Goal: Navigation & Orientation: Find specific page/section

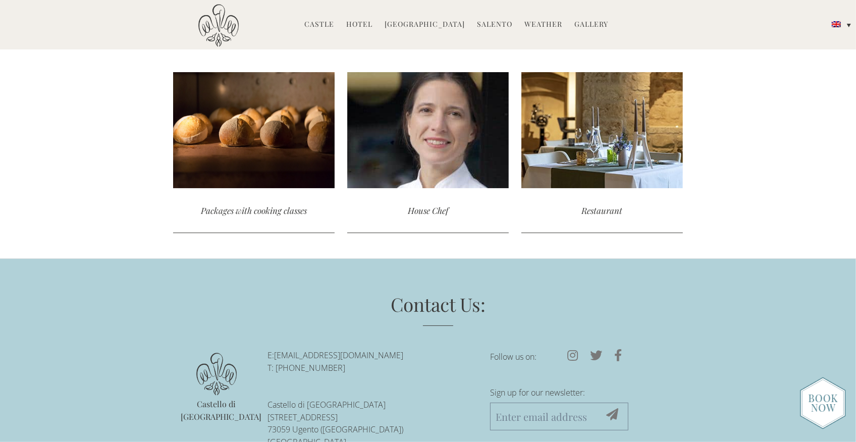
scroll to position [2747, 0]
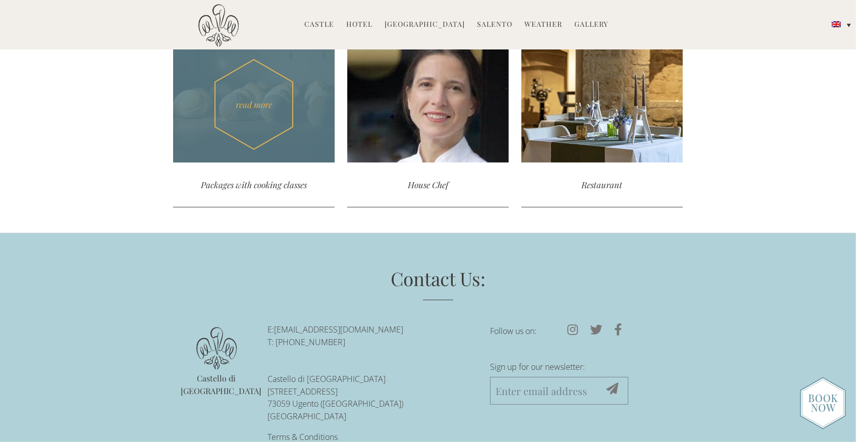
click at [294, 162] on div "Packages with cooking classes" at bounding box center [253, 184] width 161 height 45
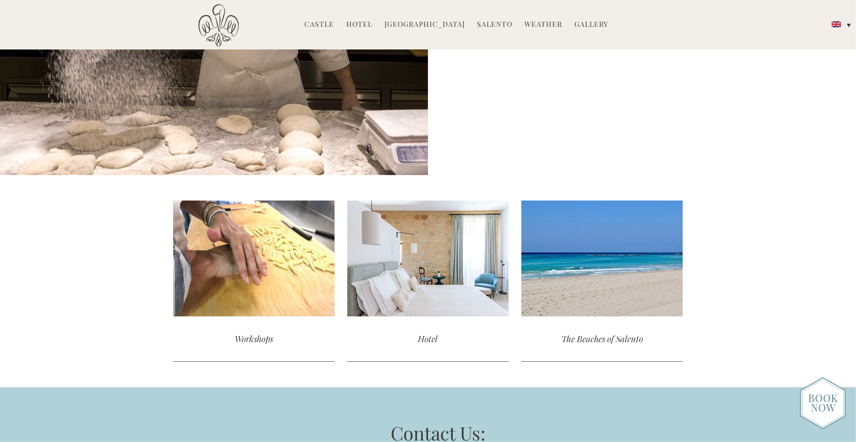
scroll to position [2303, 0]
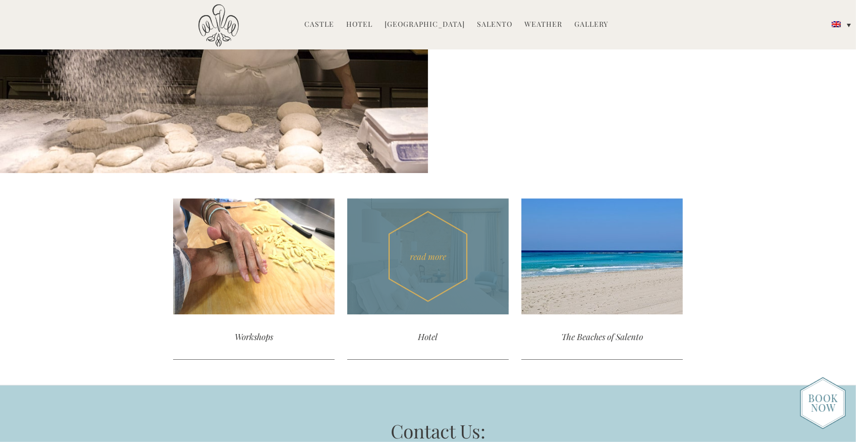
click at [429, 340] on div "Hotel" at bounding box center [427, 336] width 161 height 45
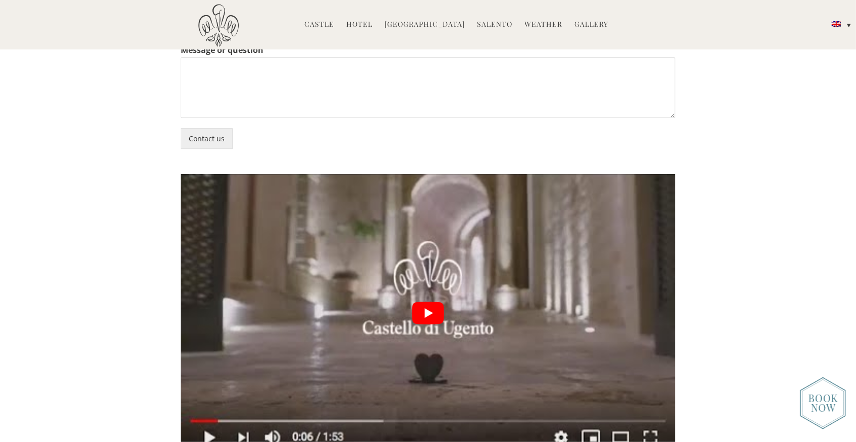
scroll to position [2426, 0]
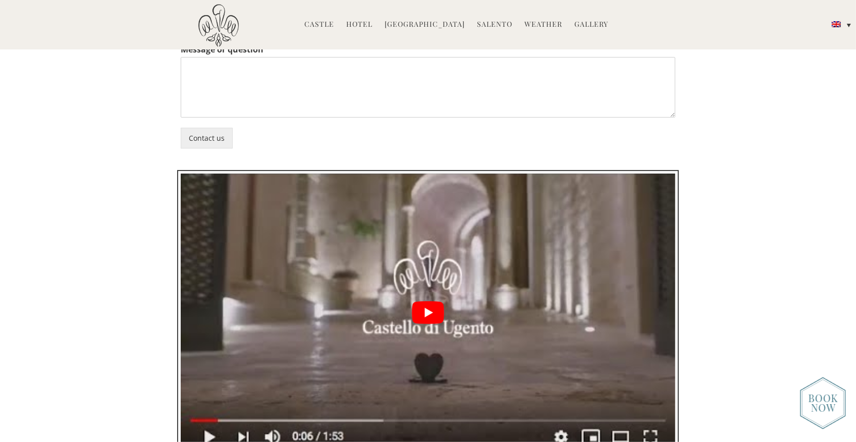
click at [427, 238] on button "play Youtube video" at bounding box center [428, 313] width 494 height 278
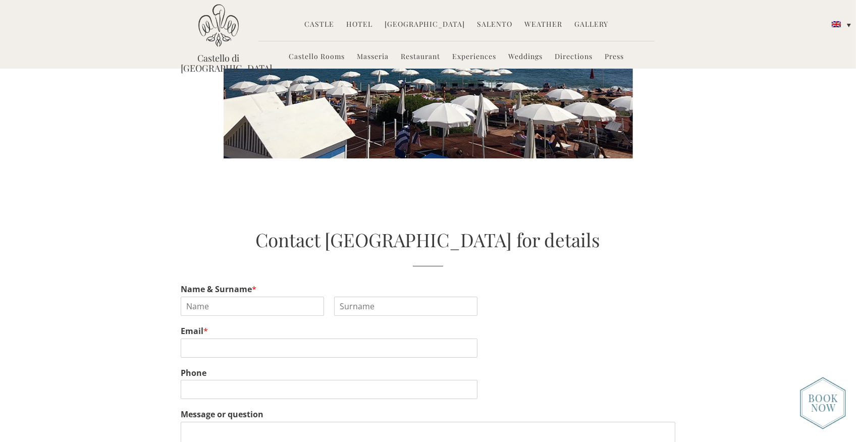
scroll to position [2058, 0]
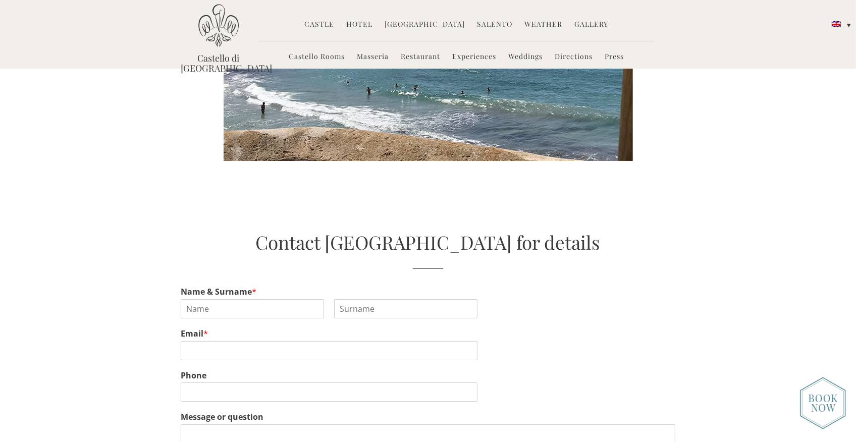
click at [485, 57] on link "Experiences" at bounding box center [475, 57] width 44 height 12
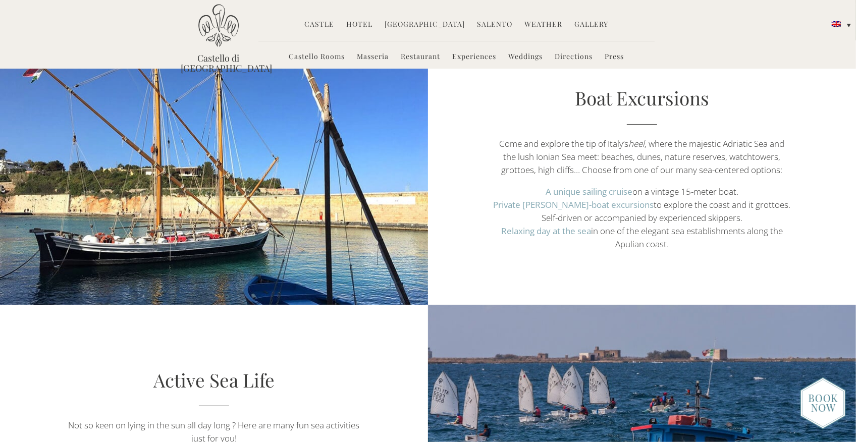
scroll to position [1849, 0]
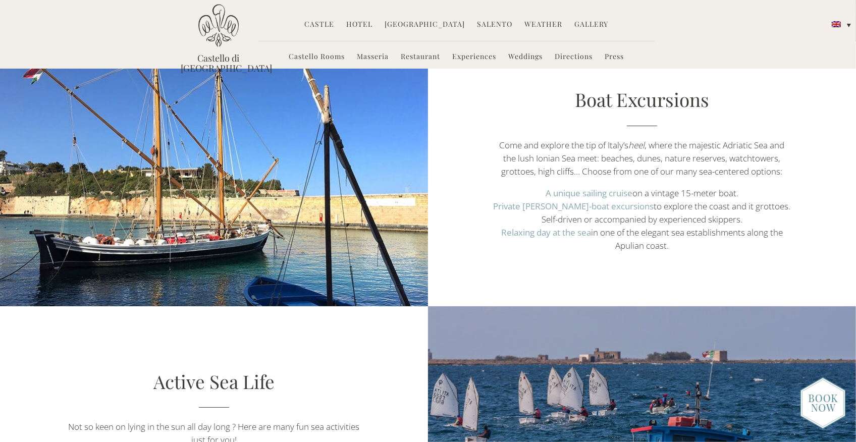
click at [600, 100] on link "Boat Excursions" at bounding box center [642, 99] width 134 height 25
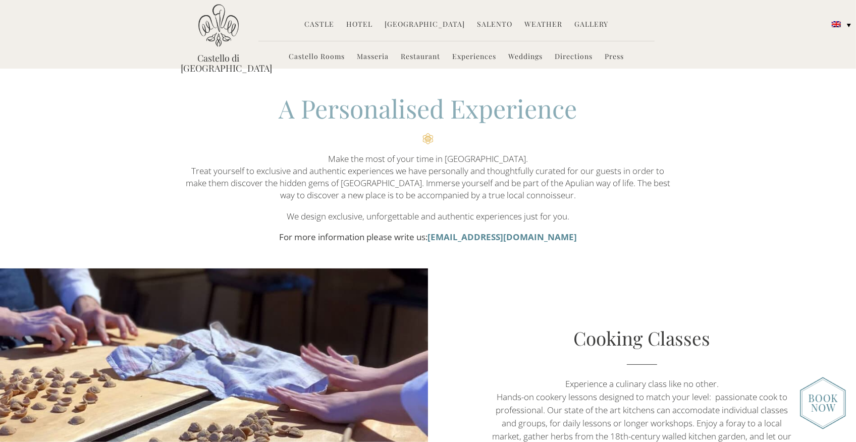
click at [331, 57] on link "Castello Rooms" at bounding box center [317, 57] width 56 height 12
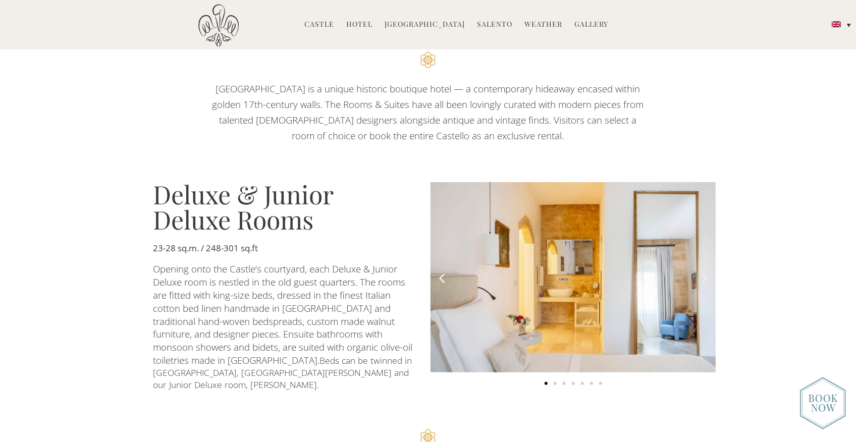
scroll to position [521, 0]
click at [704, 276] on icon "Next slide" at bounding box center [704, 277] width 13 height 13
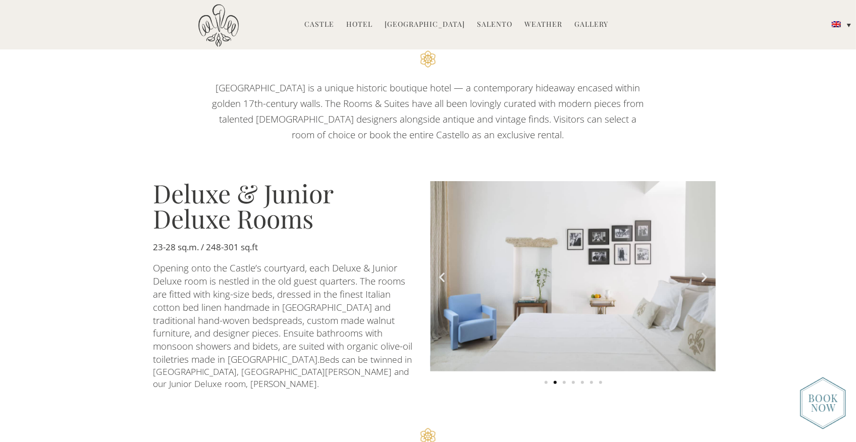
click at [704, 276] on icon "Next slide" at bounding box center [704, 277] width 13 height 13
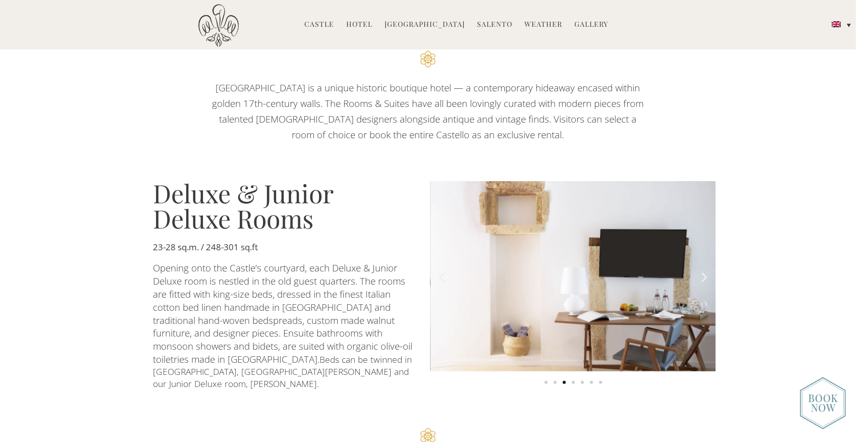
click at [704, 276] on icon "Next slide" at bounding box center [704, 277] width 13 height 13
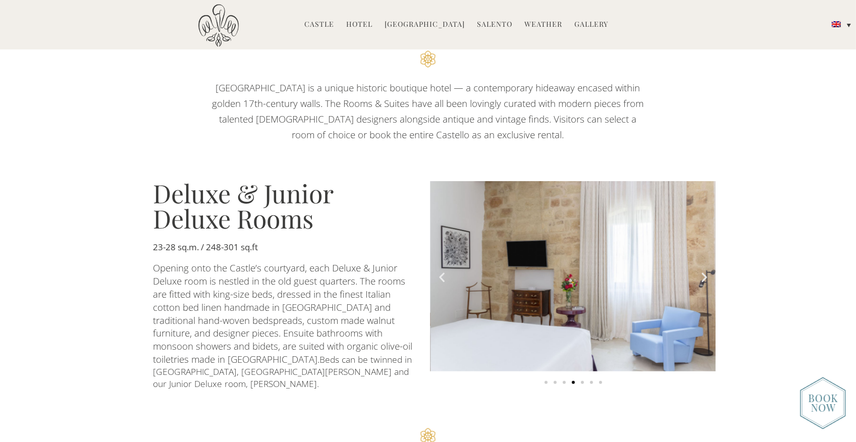
click at [704, 276] on icon "Next slide" at bounding box center [704, 277] width 13 height 13
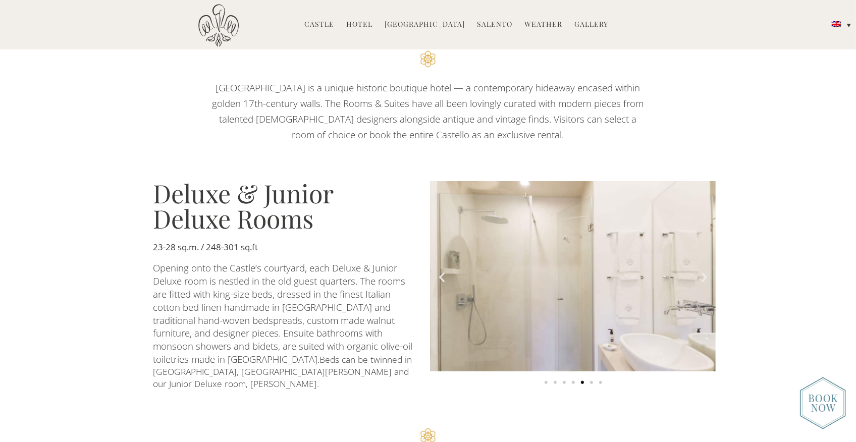
click at [704, 276] on icon "Next slide" at bounding box center [704, 277] width 13 height 13
